Goal: Navigation & Orientation: Find specific page/section

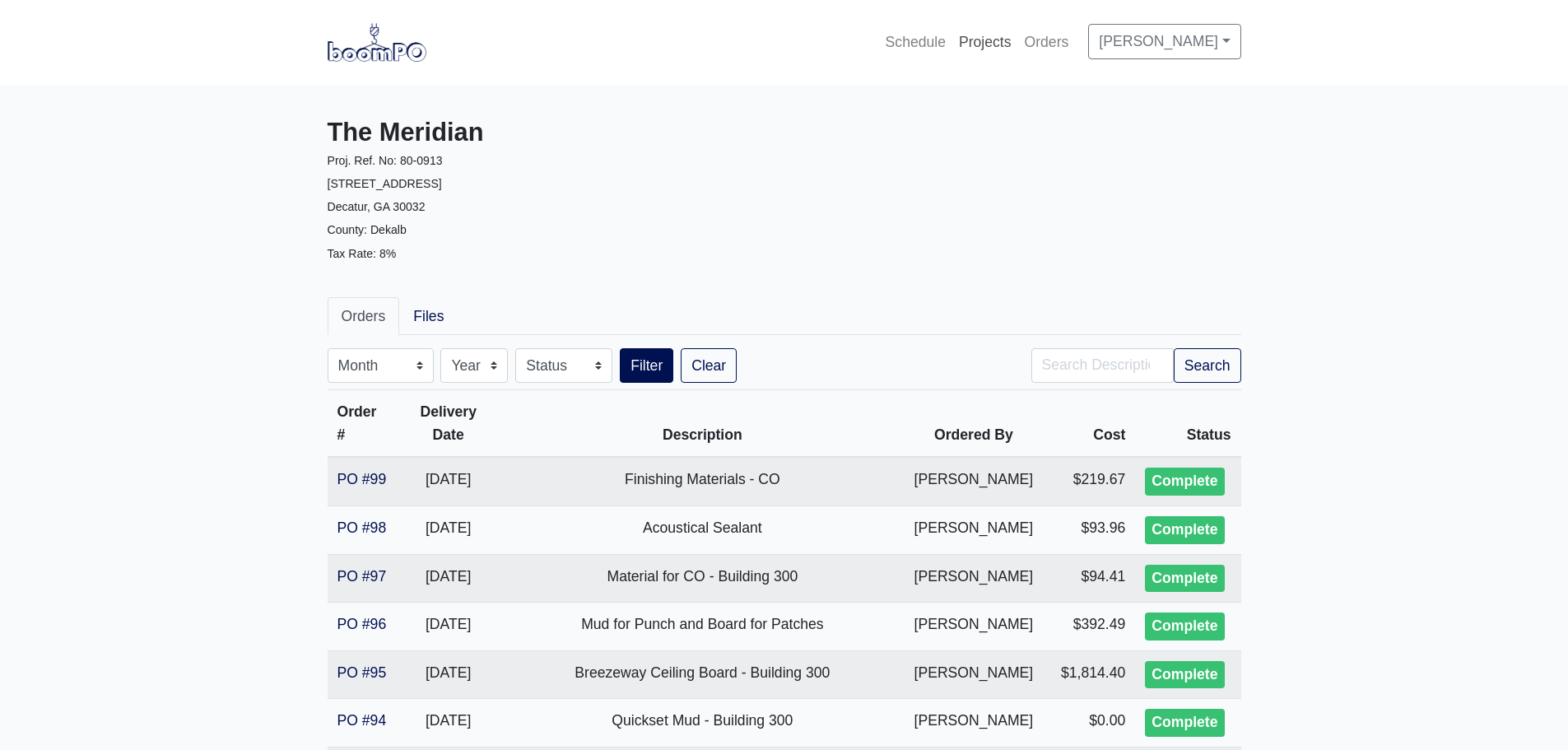
click at [972, 43] on link "Projects" at bounding box center [985, 41] width 66 height 36
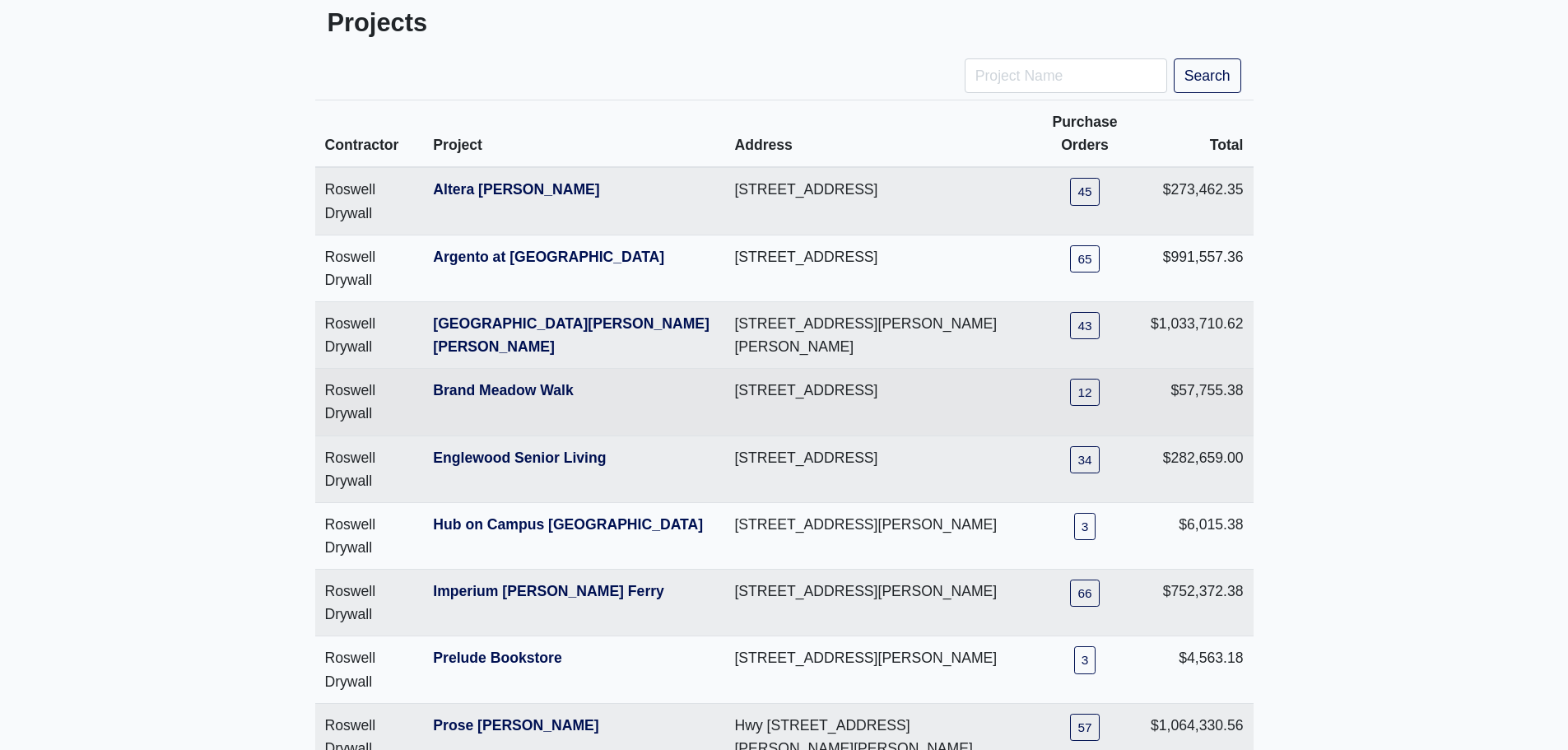
scroll to position [165, 0]
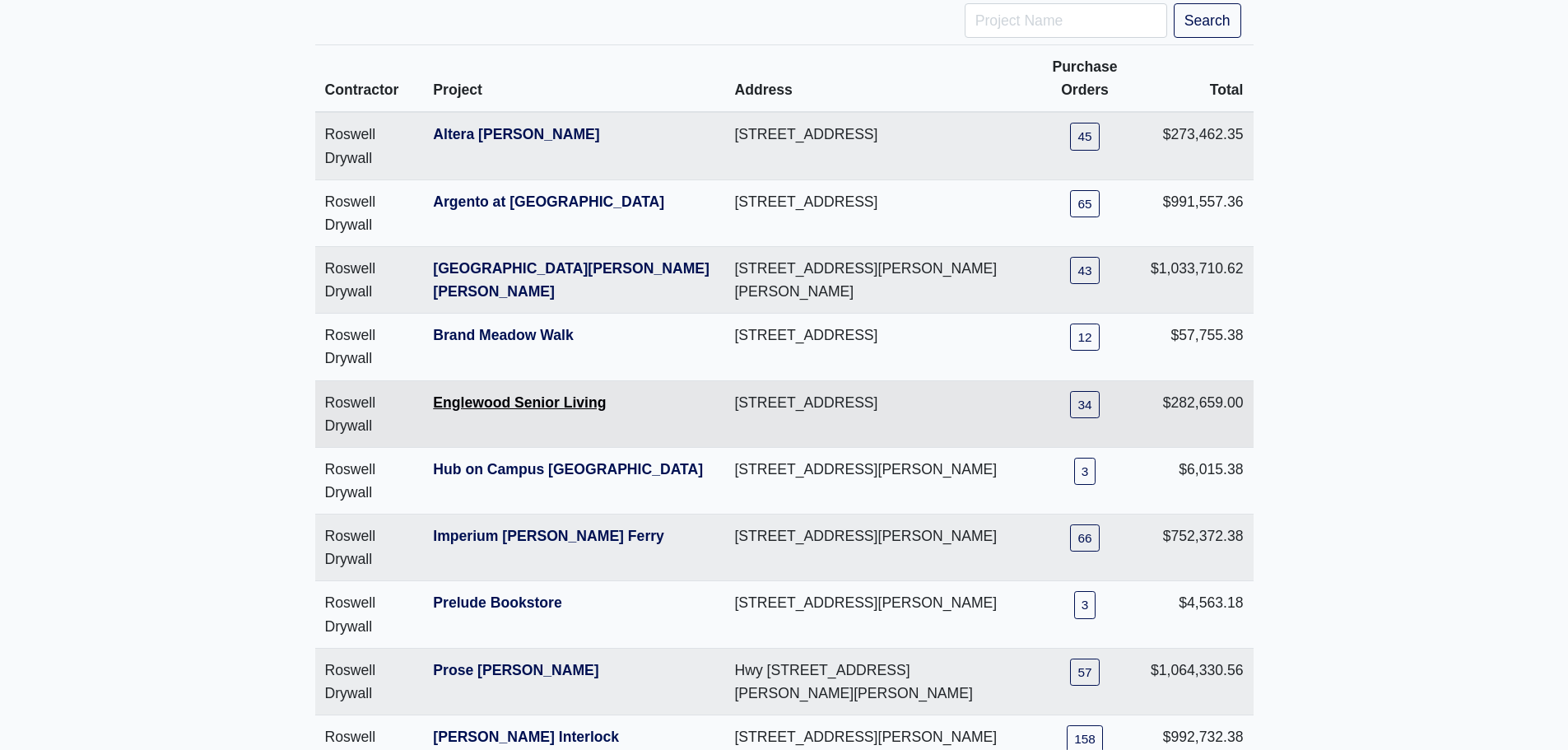
click at [514, 409] on link "Englewood Senior Living" at bounding box center [519, 402] width 173 height 17
